Goal: Task Accomplishment & Management: Manage account settings

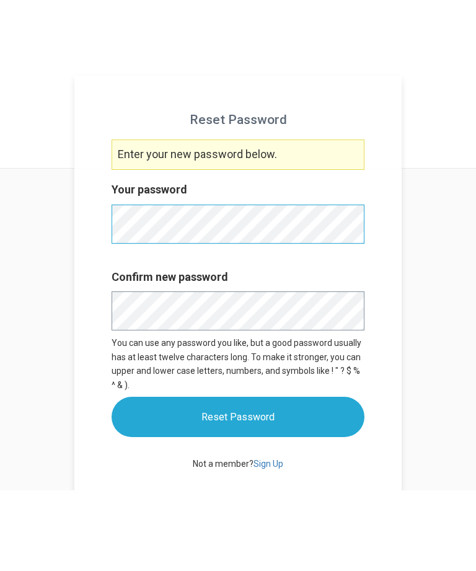
click at [238, 478] on input "Reset Password" at bounding box center [238, 498] width 253 height 40
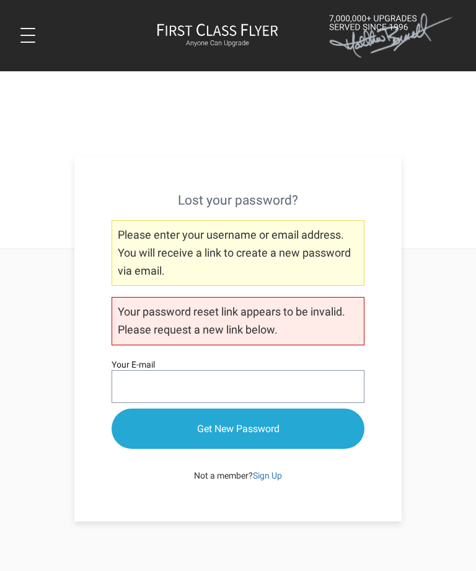
click at [205, 384] on input "Your E-mail" at bounding box center [238, 386] width 253 height 33
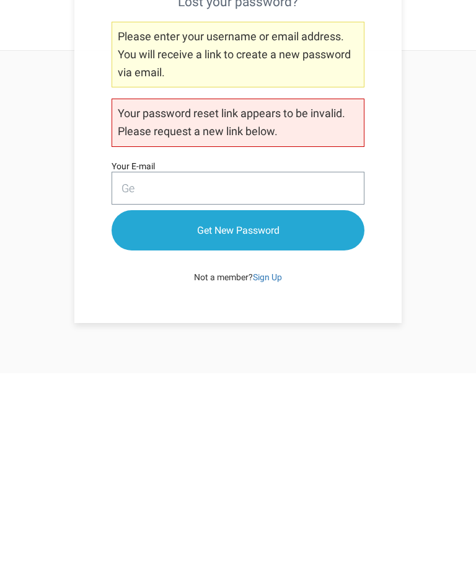
type input "G"
type input "L"
type input "lndarrow@aol.com"
click at [288, 409] on input "Get New Password" at bounding box center [238, 429] width 253 height 40
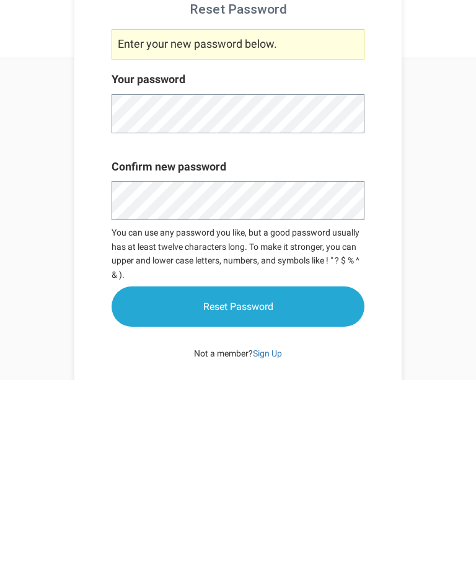
click at [250, 478] on input "Reset Password" at bounding box center [238, 498] width 253 height 40
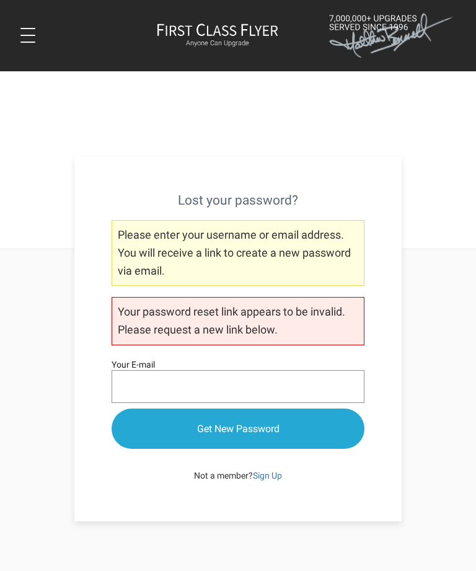
click at [238, 383] on input "Your E-mail" at bounding box center [238, 386] width 253 height 33
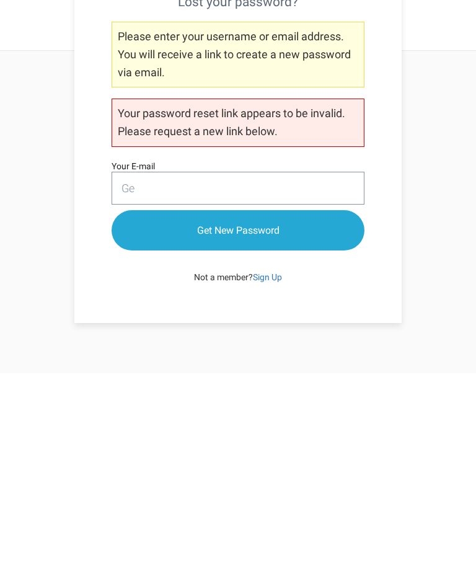
type input "G"
type input "lndarrow@aol.com"
click at [273, 409] on input "Get New Password" at bounding box center [238, 429] width 253 height 40
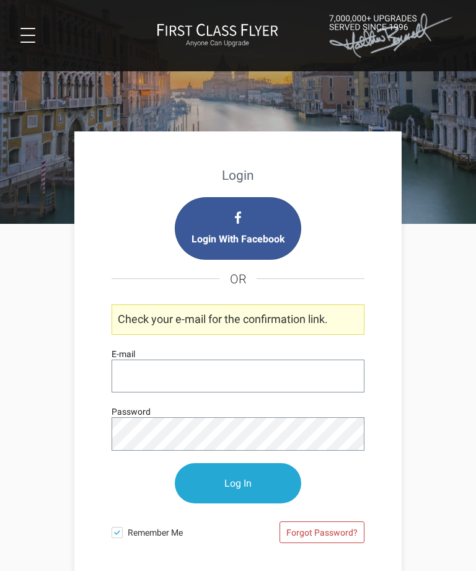
click at [171, 368] on input "E-mail" at bounding box center [238, 376] width 253 height 33
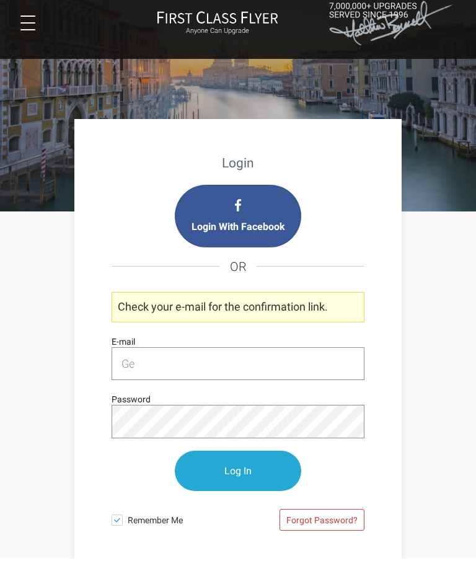
type input "G"
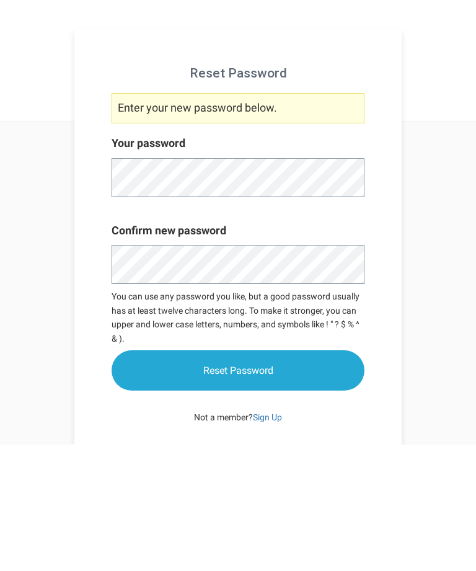
click at [256, 478] on input "Reset Password" at bounding box center [238, 498] width 253 height 40
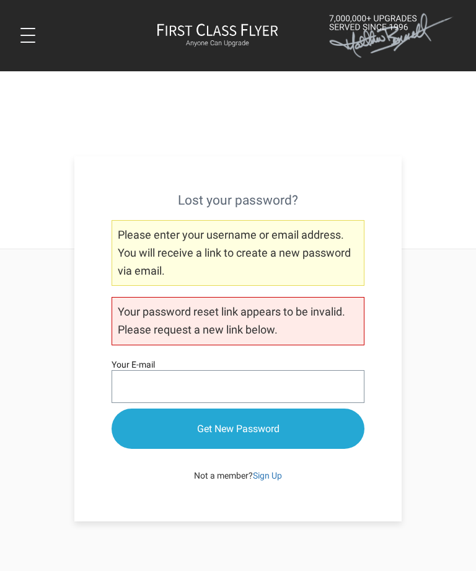
click at [215, 388] on input "Your E-mail" at bounding box center [238, 386] width 253 height 33
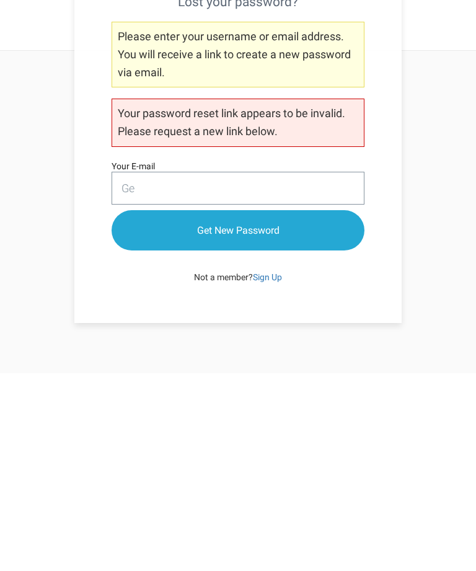
type input "G"
type input "l"
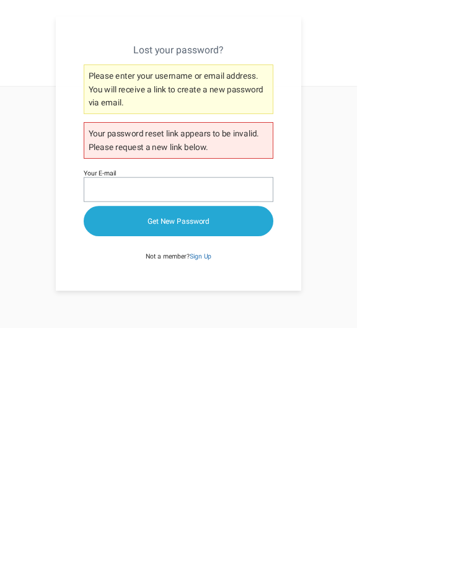
scroll to position [107, 0]
